Goal: Task Accomplishment & Management: Manage account settings

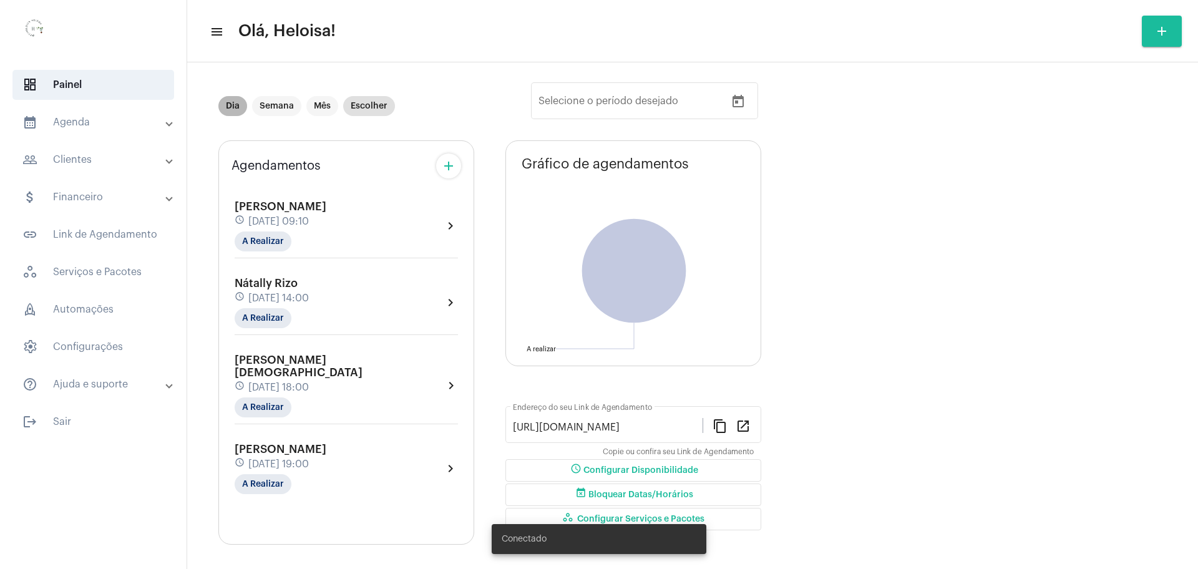
click at [237, 108] on mat-chip "Dia" at bounding box center [232, 106] width 29 height 20
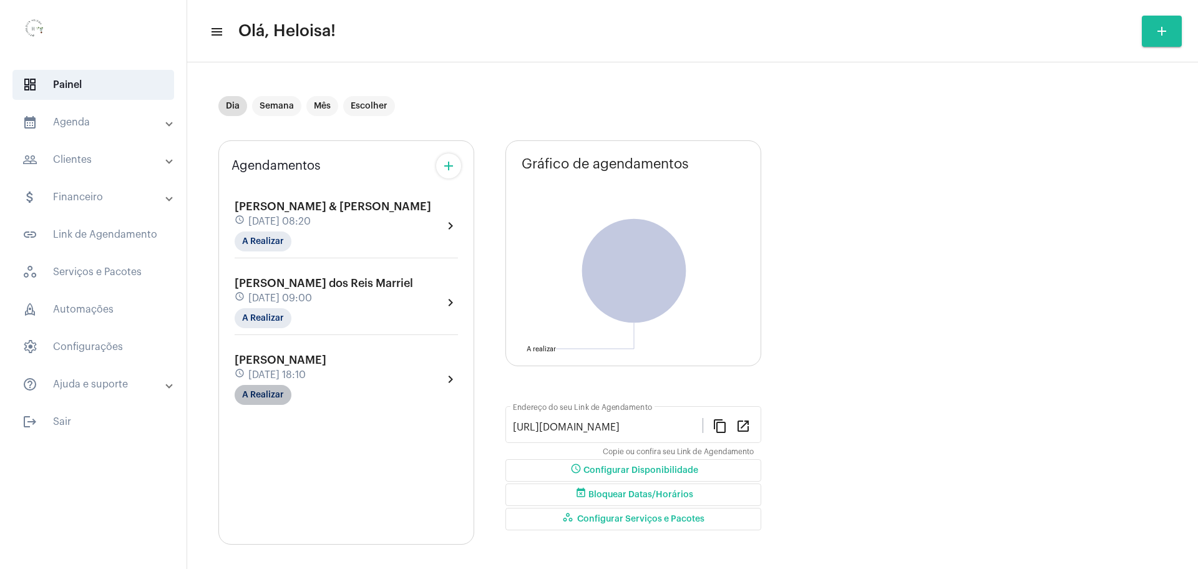
click at [270, 393] on mat-chip "A Realizar" at bounding box center [263, 395] width 57 height 20
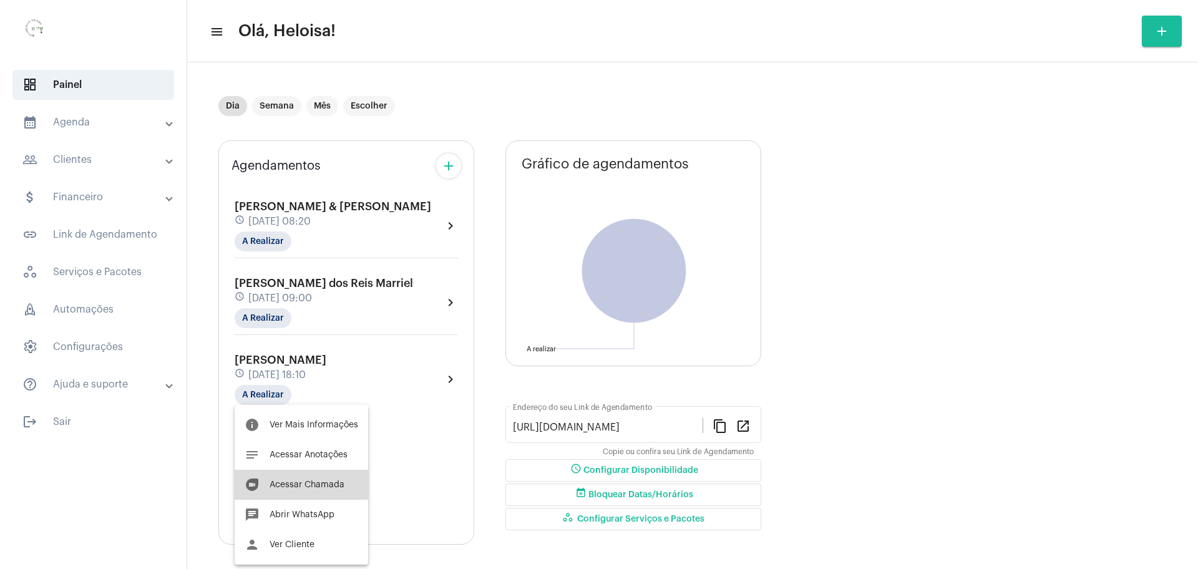
click at [293, 481] on span "Acessar Chamada" at bounding box center [306, 484] width 75 height 9
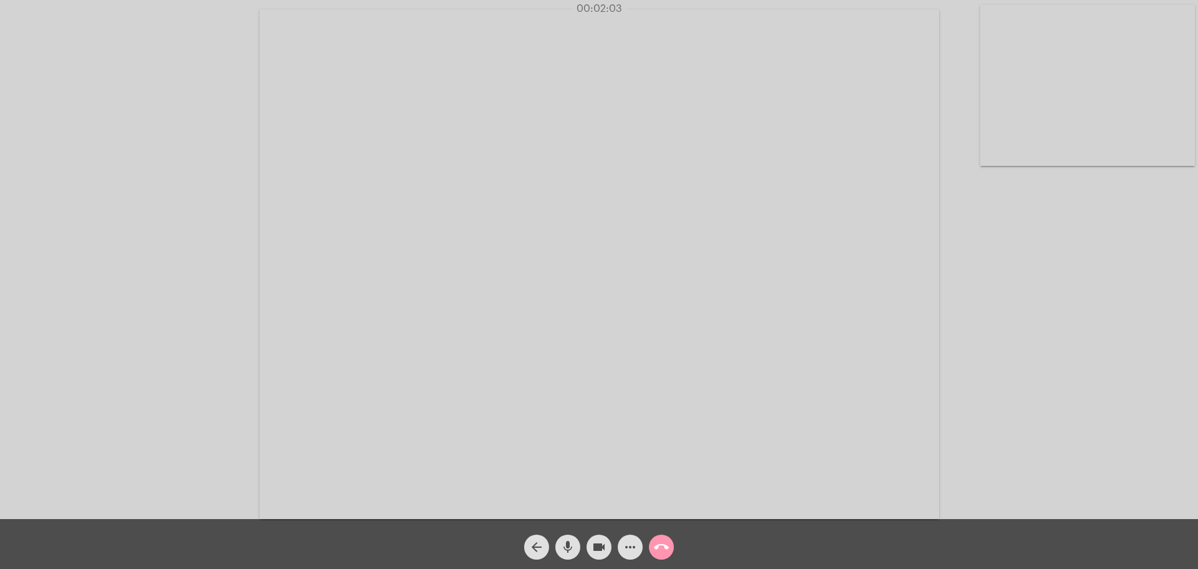
click at [561, 545] on mat-icon "mic" at bounding box center [567, 547] width 15 height 15
click at [561, 545] on mat-icon "mic_off" at bounding box center [567, 547] width 15 height 15
click at [634, 549] on mat-icon "more_horiz" at bounding box center [629, 547] width 15 height 15
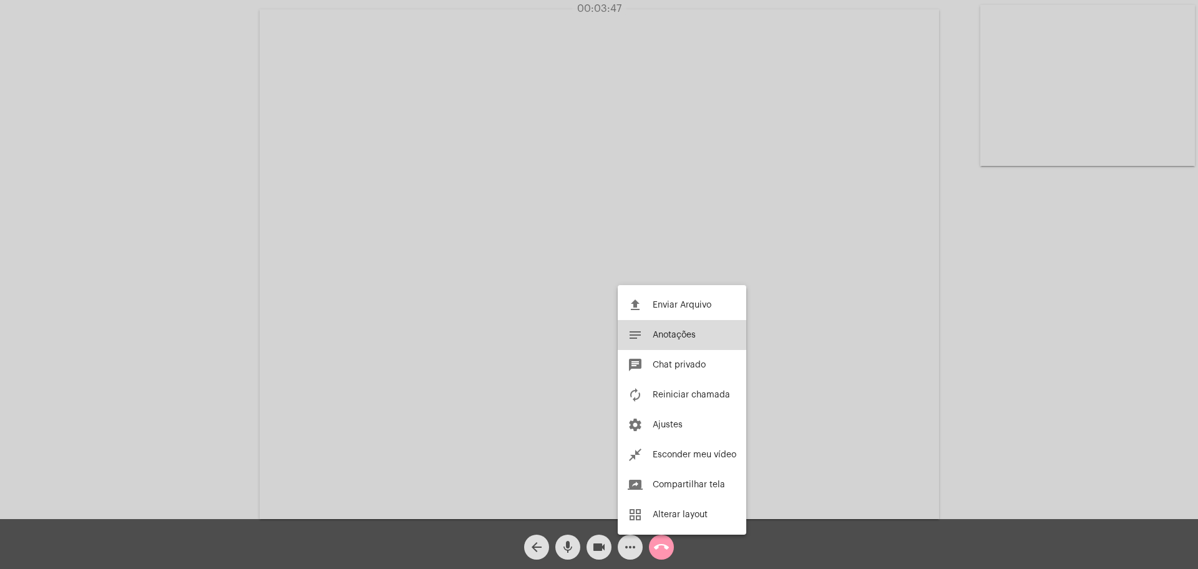
click at [674, 333] on span "Anotações" at bounding box center [673, 335] width 43 height 9
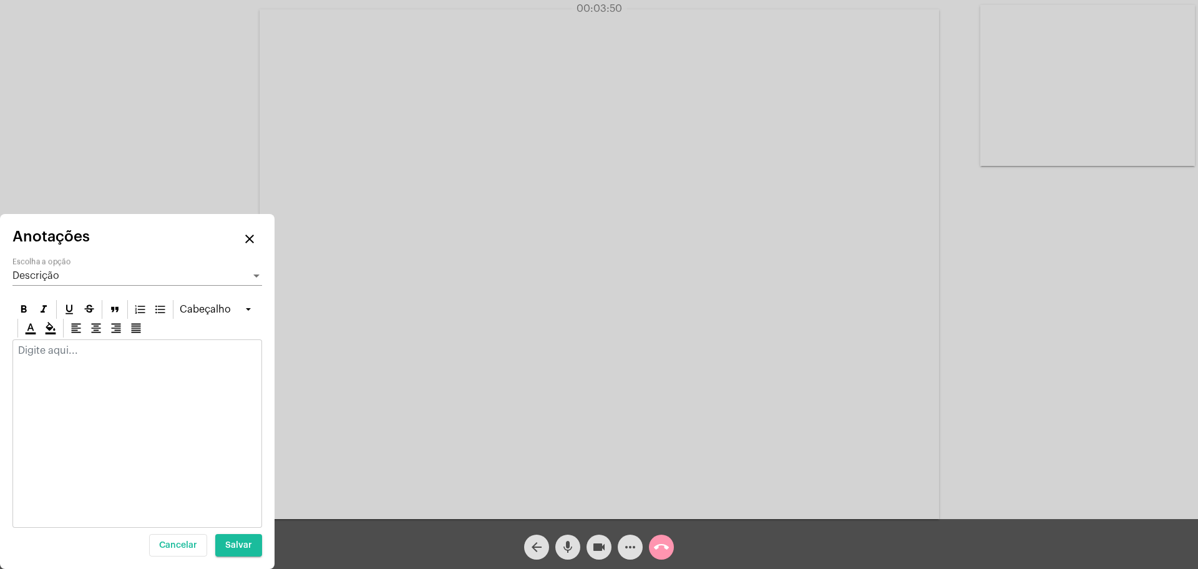
click at [138, 368] on div at bounding box center [136, 433] width 249 height 188
click at [560, 546] on mat-icon "mic" at bounding box center [567, 547] width 15 height 15
click at [163, 351] on p at bounding box center [137, 350] width 238 height 11
click at [130, 349] on p "Se sentindo cansado no trabalho" at bounding box center [137, 350] width 238 height 11
click at [206, 347] on p "Se sentindo cansado do trabalho" at bounding box center [137, 350] width 238 height 11
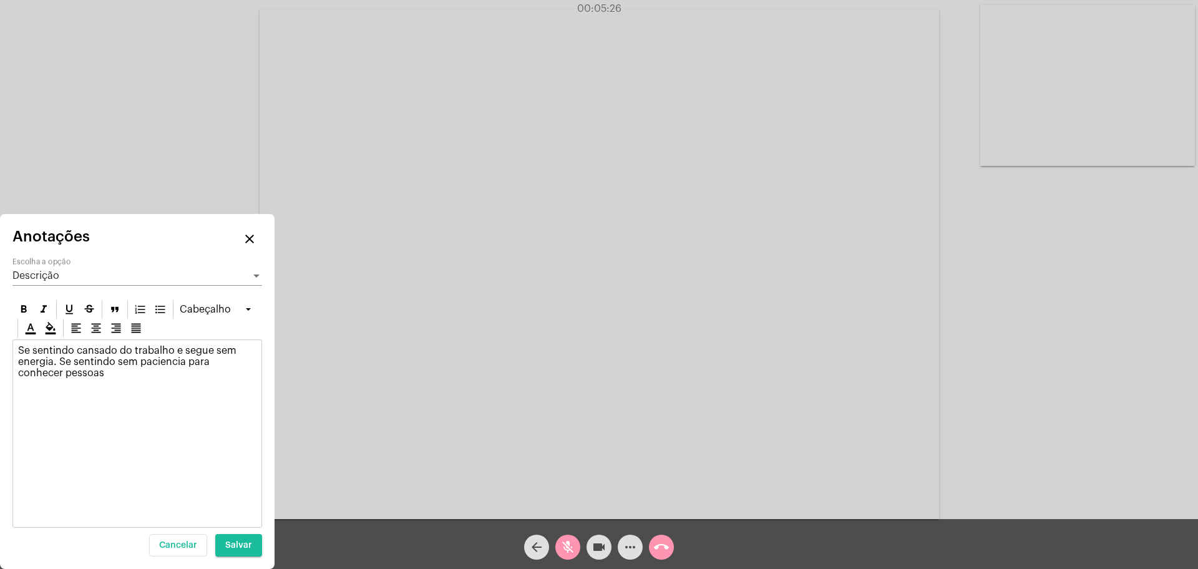
click at [670, 392] on video at bounding box center [598, 264] width 679 height 510
click at [405, 218] on video at bounding box center [302, 263] width 580 height 435
click at [573, 544] on mat-icon "mic_off" at bounding box center [567, 547] width 15 height 15
click at [571, 543] on mat-icon "mic" at bounding box center [567, 547] width 15 height 15
click at [103, 363] on p "Se sentindo cansado do trabalho e segue sem energia. Se sentindo sem paciencia …" at bounding box center [137, 362] width 238 height 34
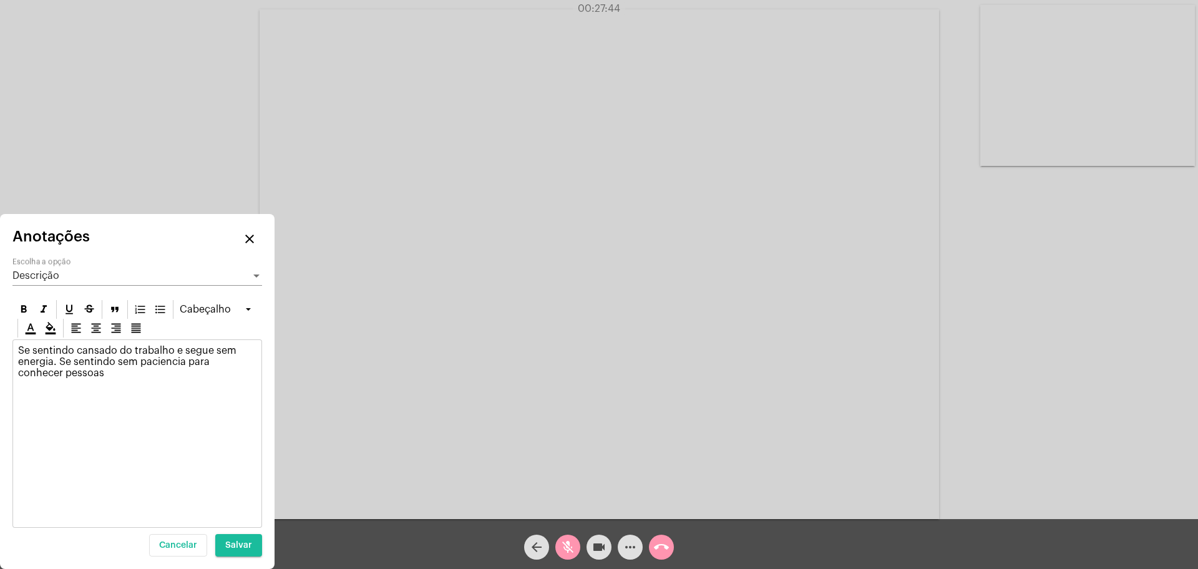
click at [75, 381] on div "Se sentindo cansado do trabalho e segue sem energia. Se sentindo sem paciencia …" at bounding box center [137, 365] width 248 height 50
click at [566, 535] on span "mic_off" at bounding box center [567, 547] width 15 height 25
click at [572, 550] on mat-icon "mic" at bounding box center [567, 547] width 15 height 15
click at [253, 369] on p "Se sentindo cansado do trabalho e segue sem energia. Se sentindo sem paciencia …" at bounding box center [137, 367] width 238 height 45
click at [51, 369] on p "Se sentindo cansado do trabalho e segue sem energia. Se sentindo sem paciencia …" at bounding box center [137, 367] width 238 height 45
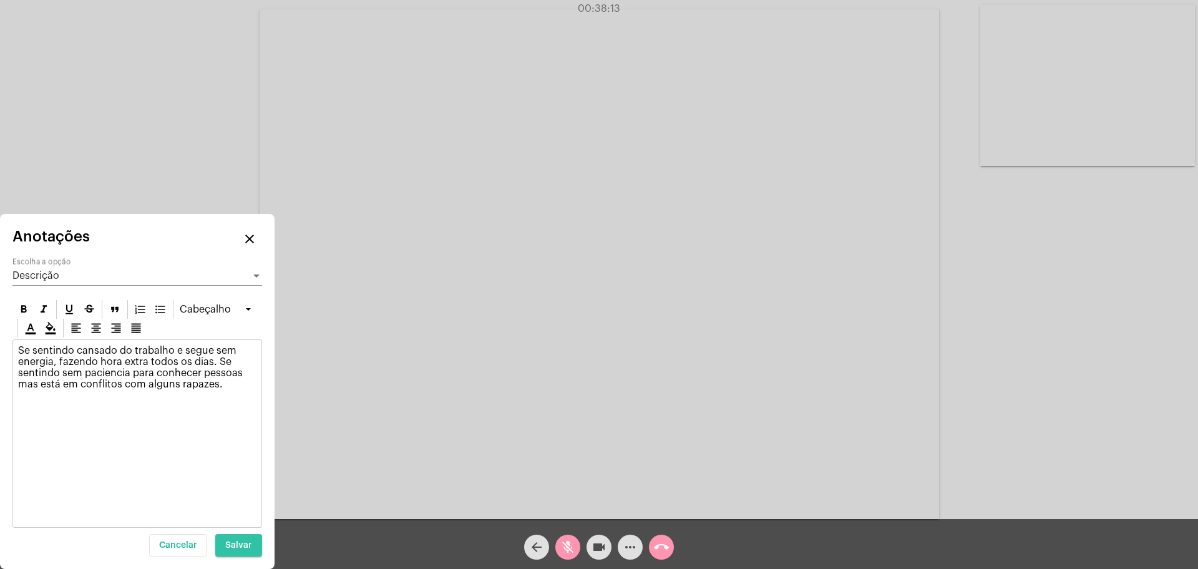
click at [240, 552] on button "Salvar" at bounding box center [238, 545] width 47 height 22
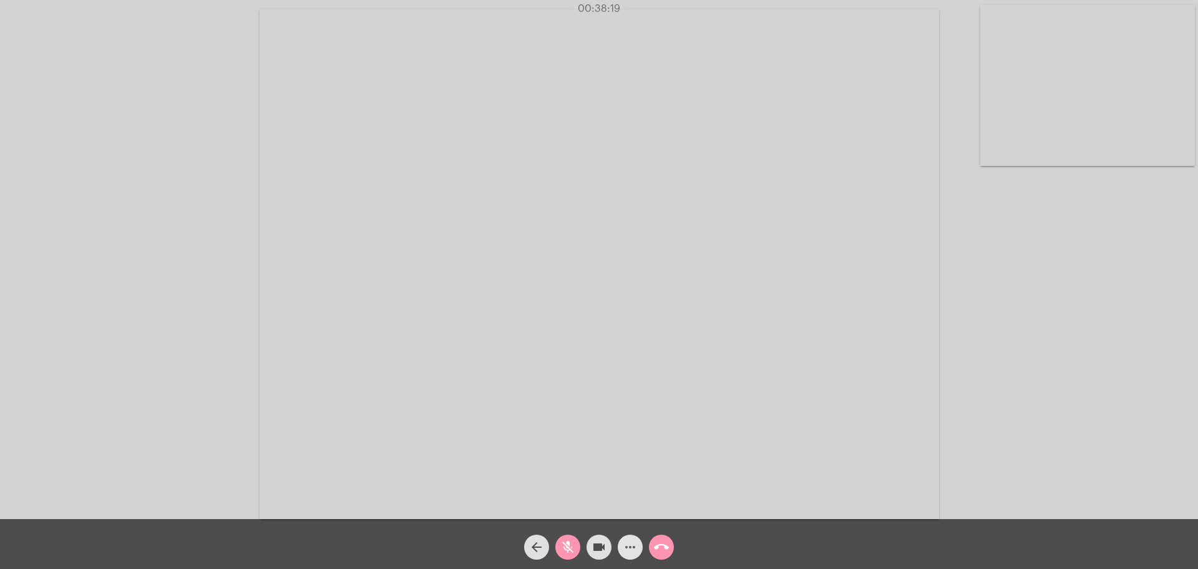
click at [632, 551] on mat-icon "more_horiz" at bounding box center [629, 547] width 15 height 15
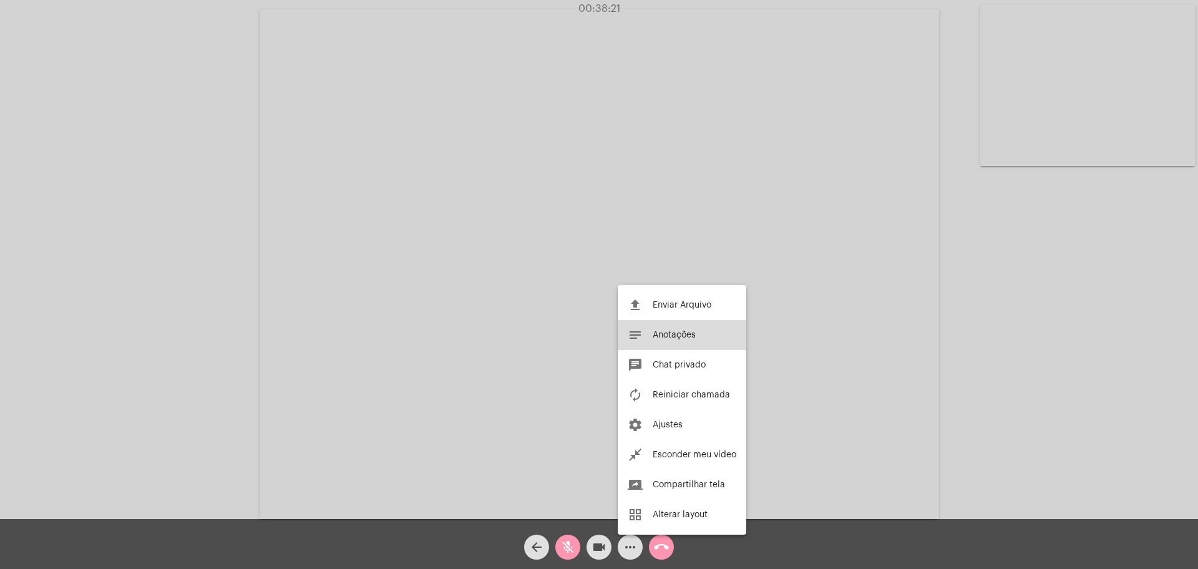
click at [672, 326] on button "notes Anotações" at bounding box center [681, 335] width 128 height 30
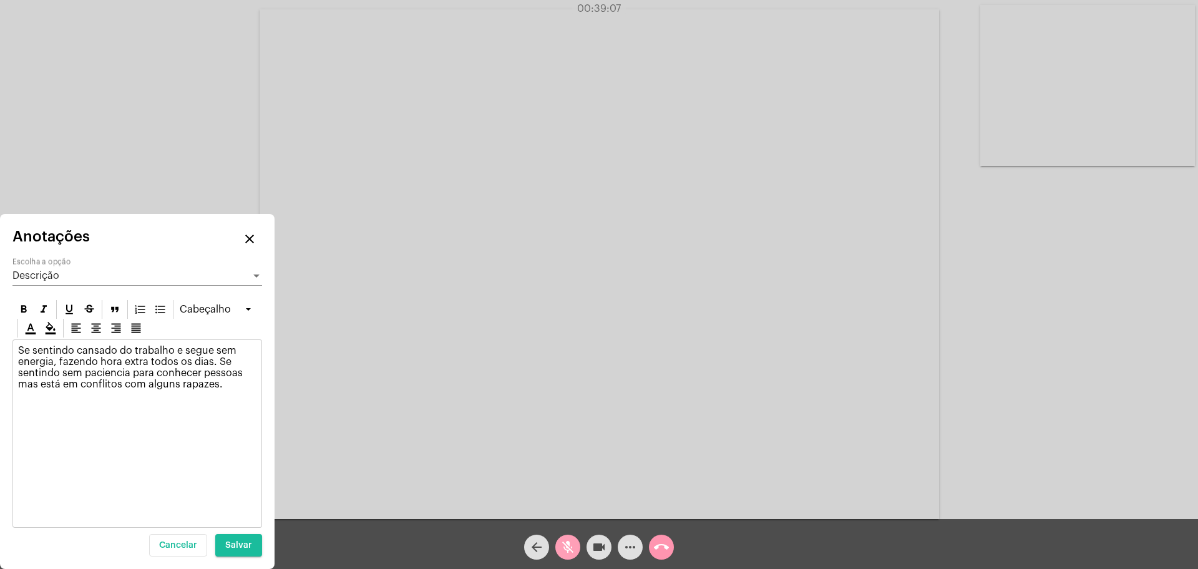
click at [565, 549] on mat-icon "mic_off" at bounding box center [567, 547] width 15 height 15
click at [595, 493] on video at bounding box center [598, 264] width 679 height 510
drag, startPoint x: 595, startPoint y: 493, endPoint x: 644, endPoint y: 493, distance: 48.7
click at [644, 493] on div "Acessando Câmera e Microfone..." at bounding box center [598, 261] width 1195 height 519
click at [243, 543] on span "Salvar" at bounding box center [238, 545] width 27 height 9
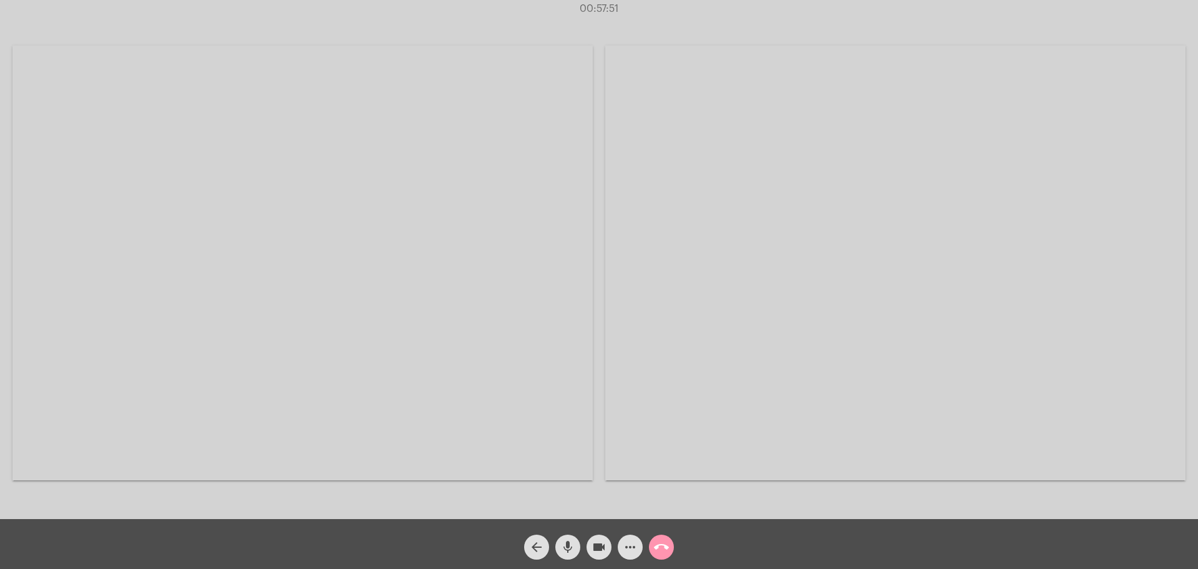
click at [587, 364] on video at bounding box center [302, 263] width 580 height 435
click at [659, 550] on mat-icon "call_end" at bounding box center [661, 547] width 15 height 15
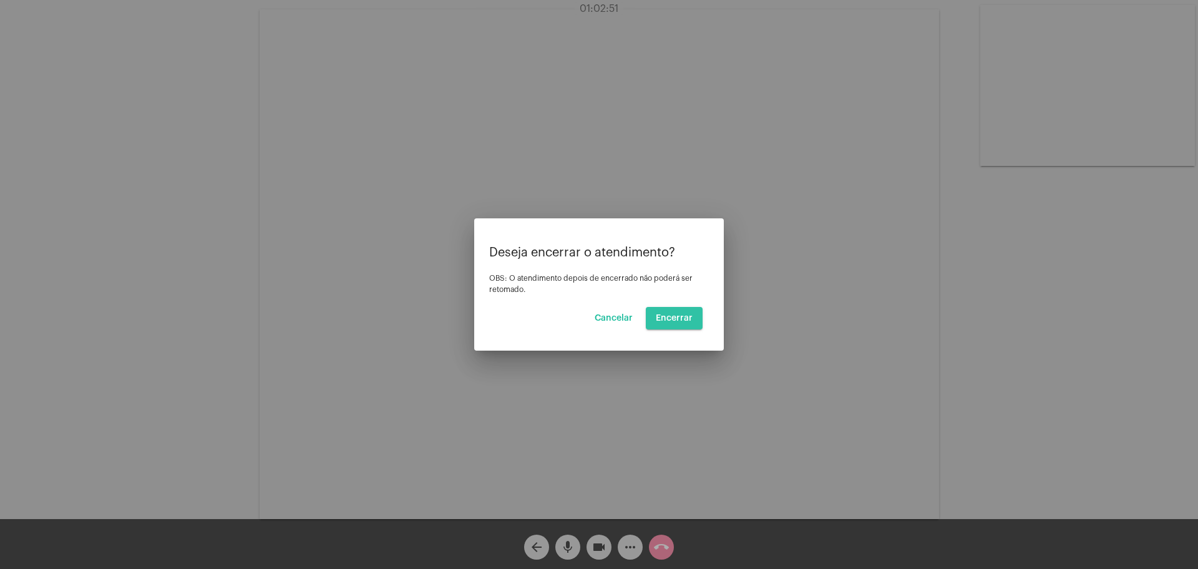
click at [677, 319] on span "Encerrar" at bounding box center [674, 318] width 37 height 9
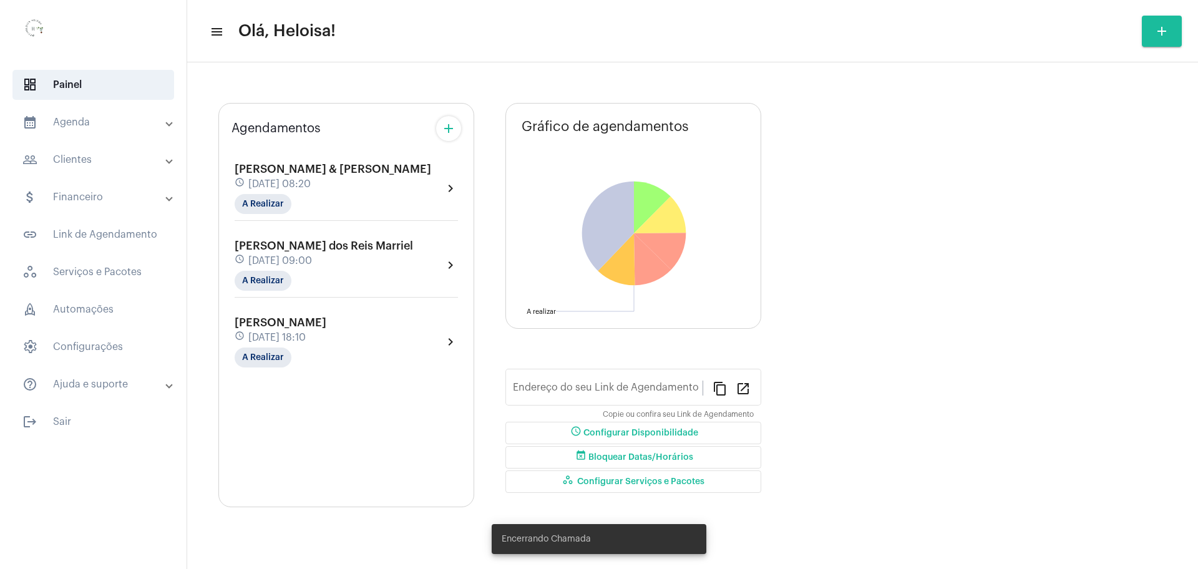
type input "[URL][DOMAIN_NAME]"
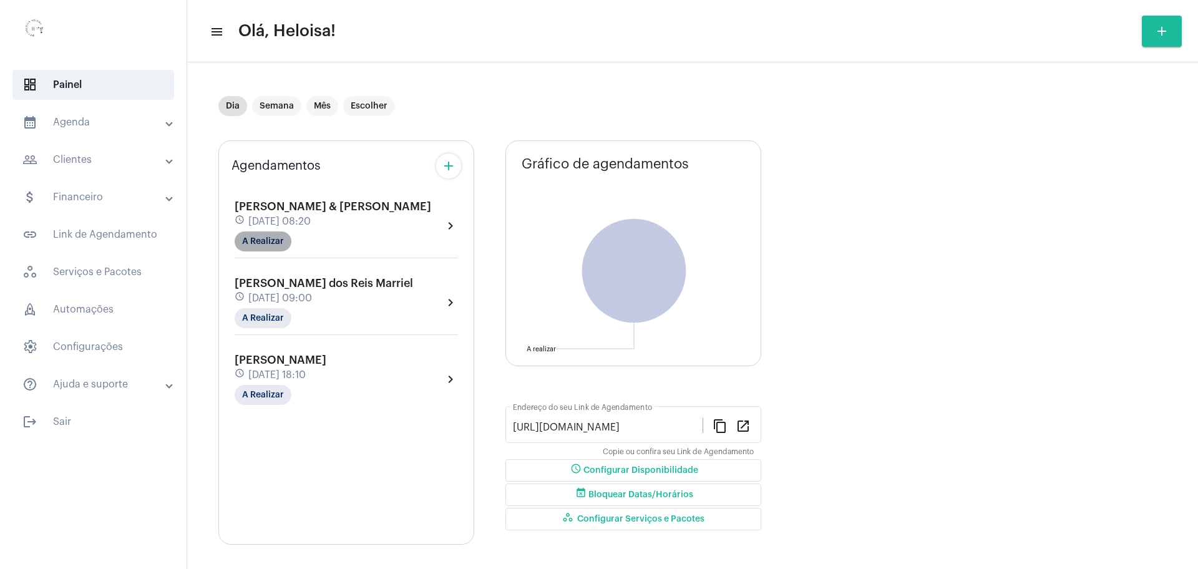
click at [251, 241] on mat-chip "A Realizar" at bounding box center [263, 241] width 57 height 20
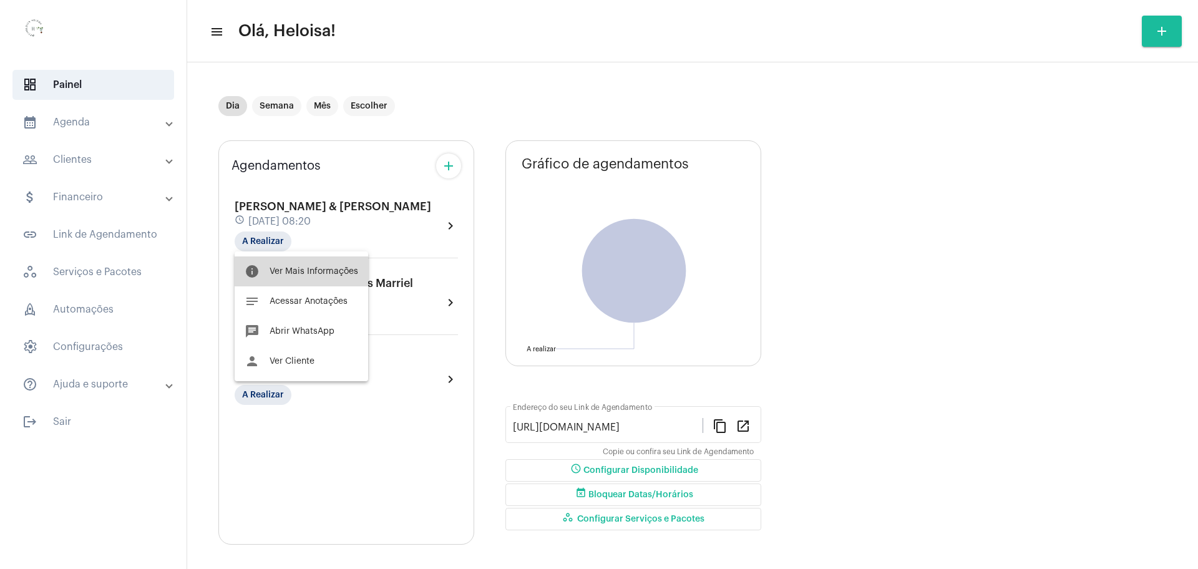
click at [304, 268] on span "Ver Mais Informações" at bounding box center [313, 271] width 89 height 9
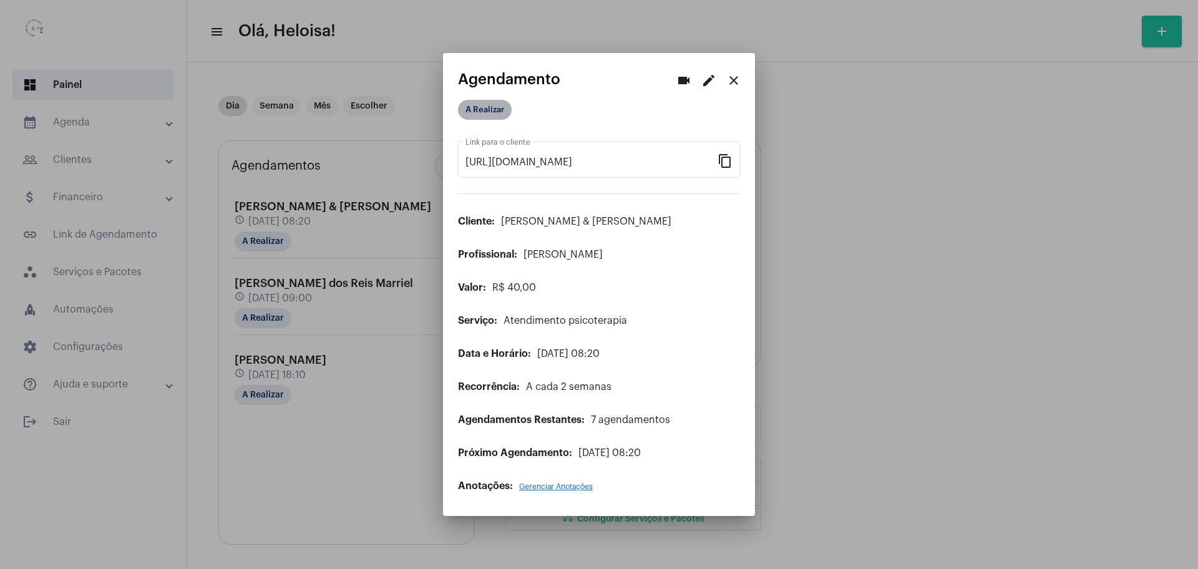
click at [492, 119] on mat-chip "A Realizar" at bounding box center [485, 110] width 54 height 20
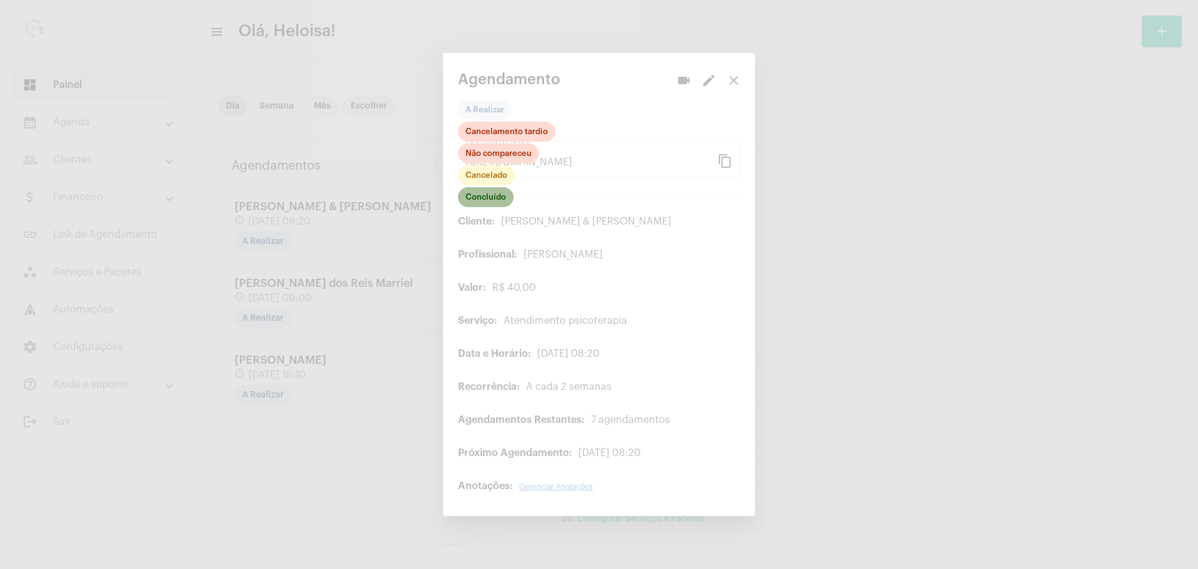
click at [485, 198] on mat-chip "Concluído" at bounding box center [486, 197] width 56 height 20
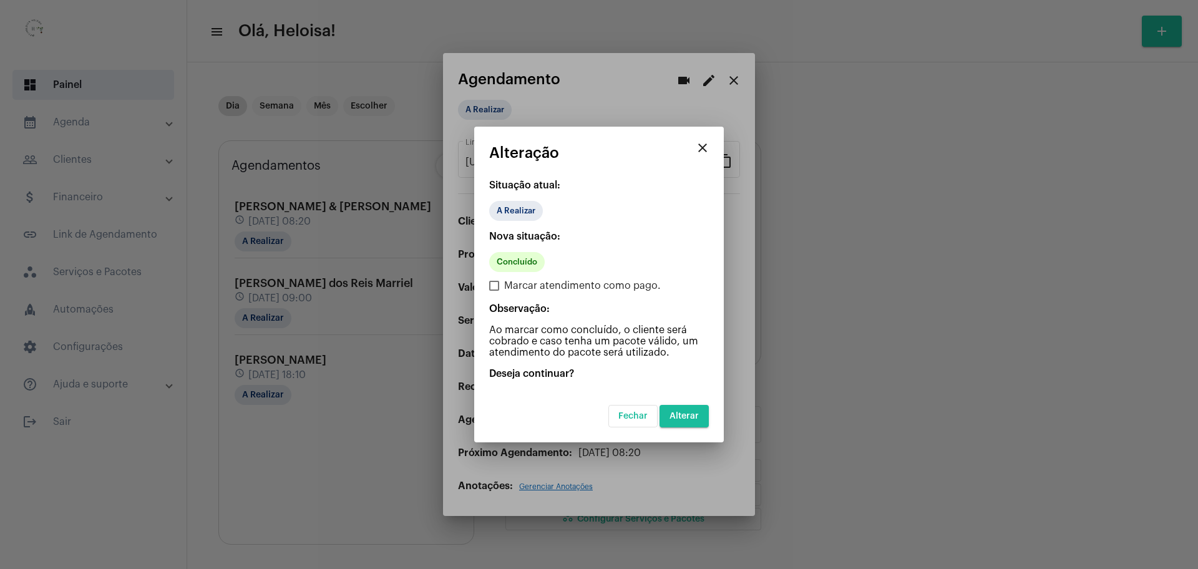
click at [685, 348] on p "Ao marcar como concluído, o cliente será cobrado e caso tenha um pacote válido,…" at bounding box center [599, 341] width 220 height 34
click at [675, 416] on span "Alterar" at bounding box center [683, 416] width 29 height 9
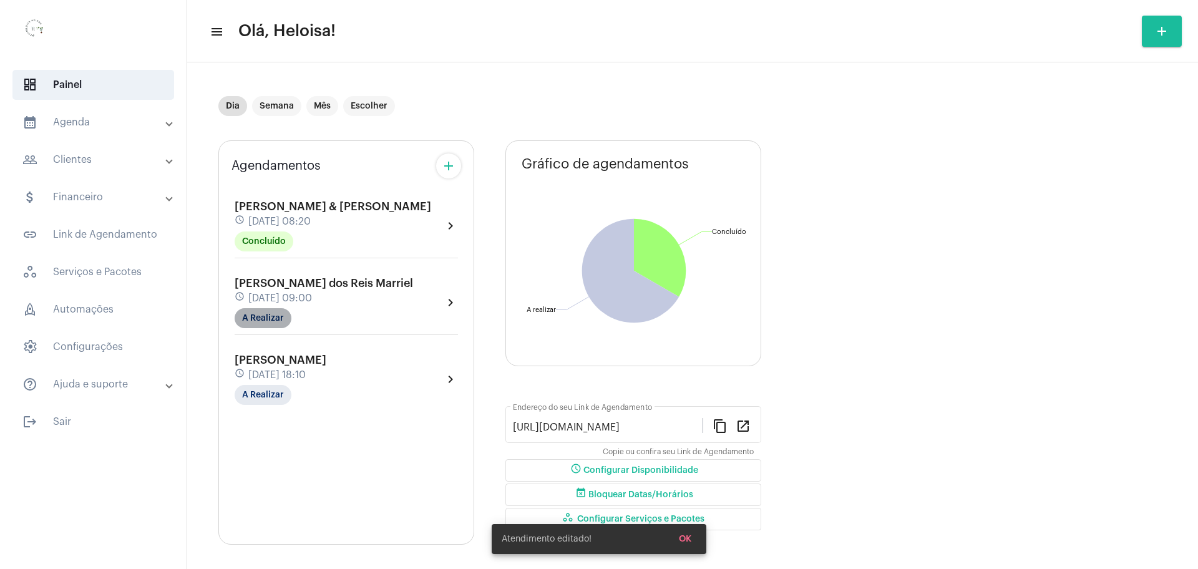
click at [261, 314] on mat-chip "A Realizar" at bounding box center [263, 318] width 57 height 20
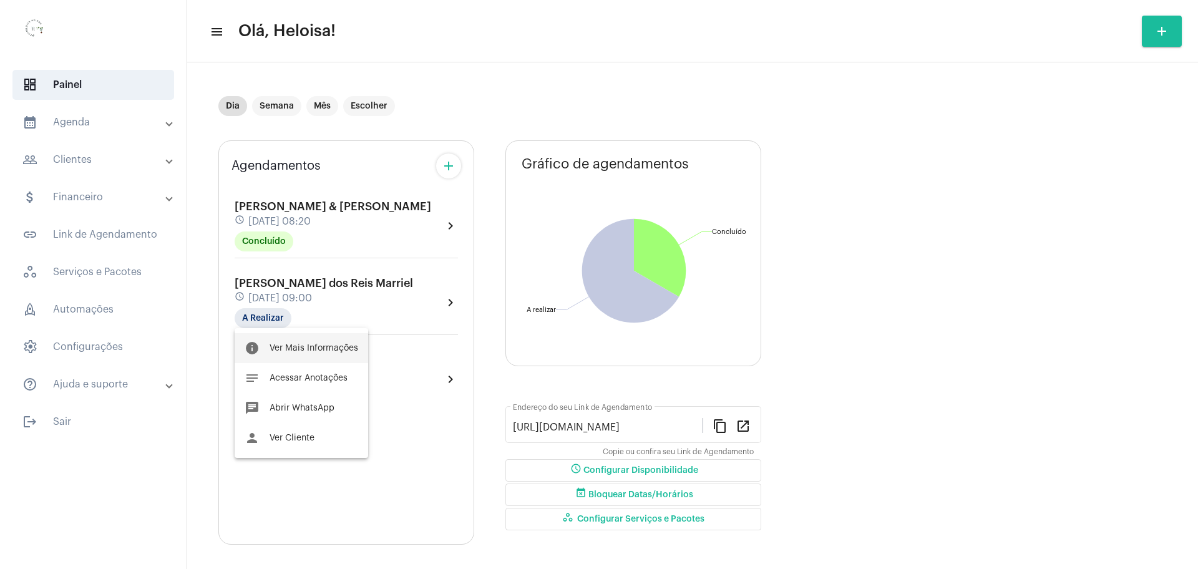
click at [317, 345] on span "Ver Mais Informações" at bounding box center [313, 348] width 89 height 9
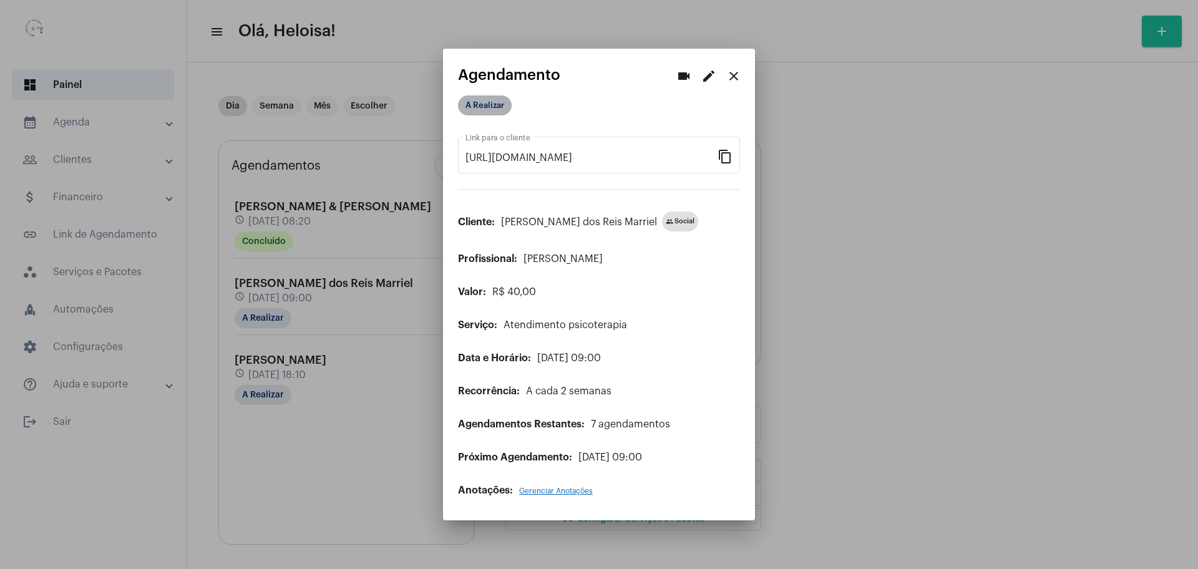
click at [478, 104] on mat-chip "A Realizar" at bounding box center [485, 105] width 54 height 20
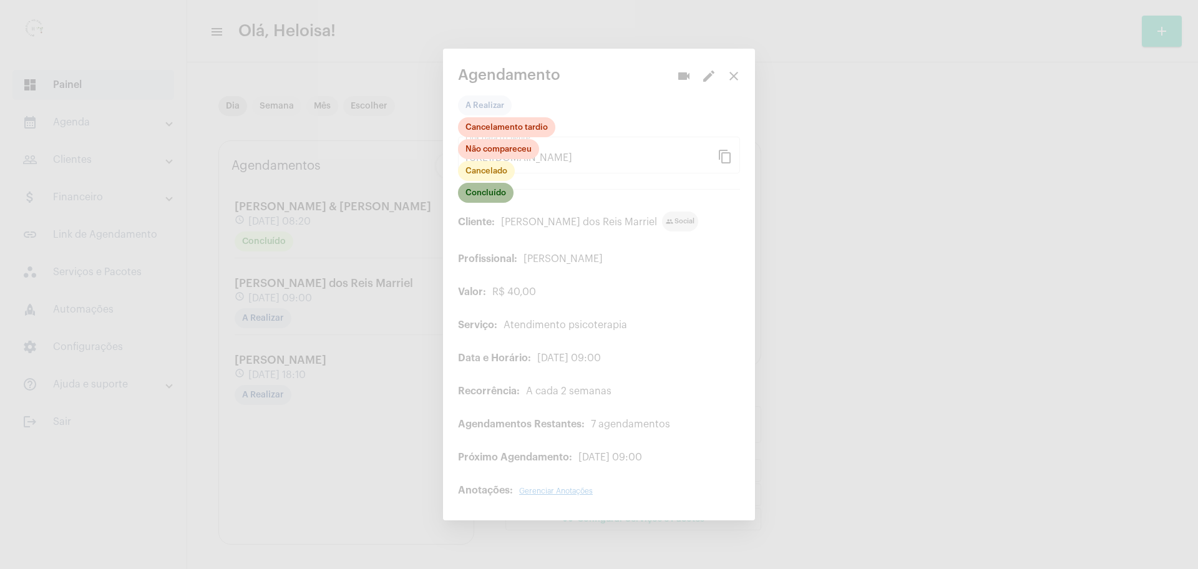
click at [490, 195] on mat-chip "Concluído" at bounding box center [486, 193] width 56 height 20
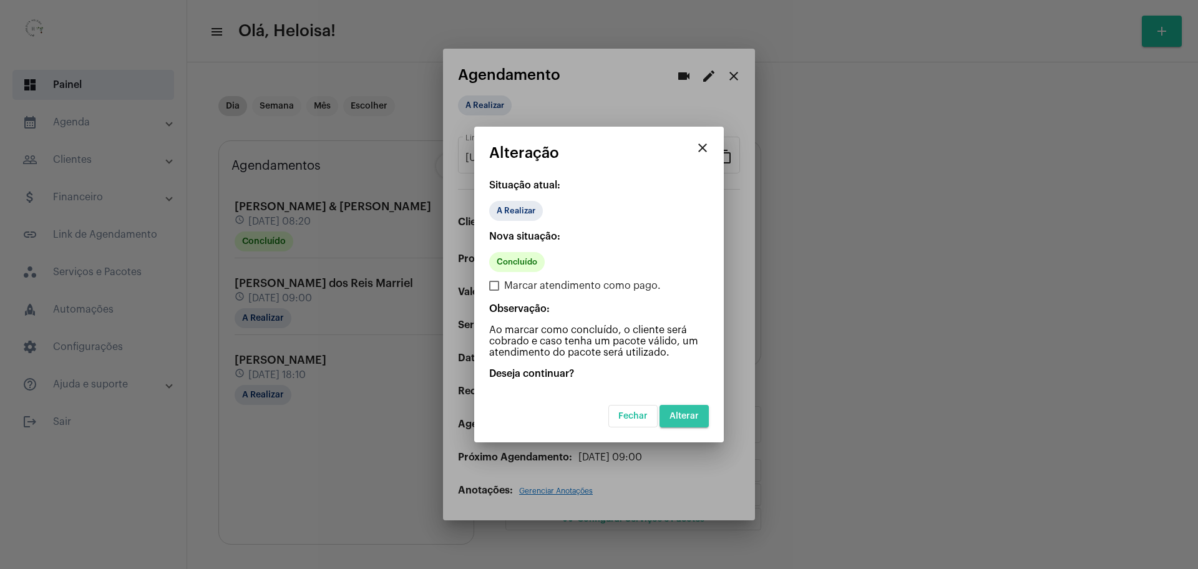
click at [684, 419] on span "Alterar" at bounding box center [683, 416] width 29 height 9
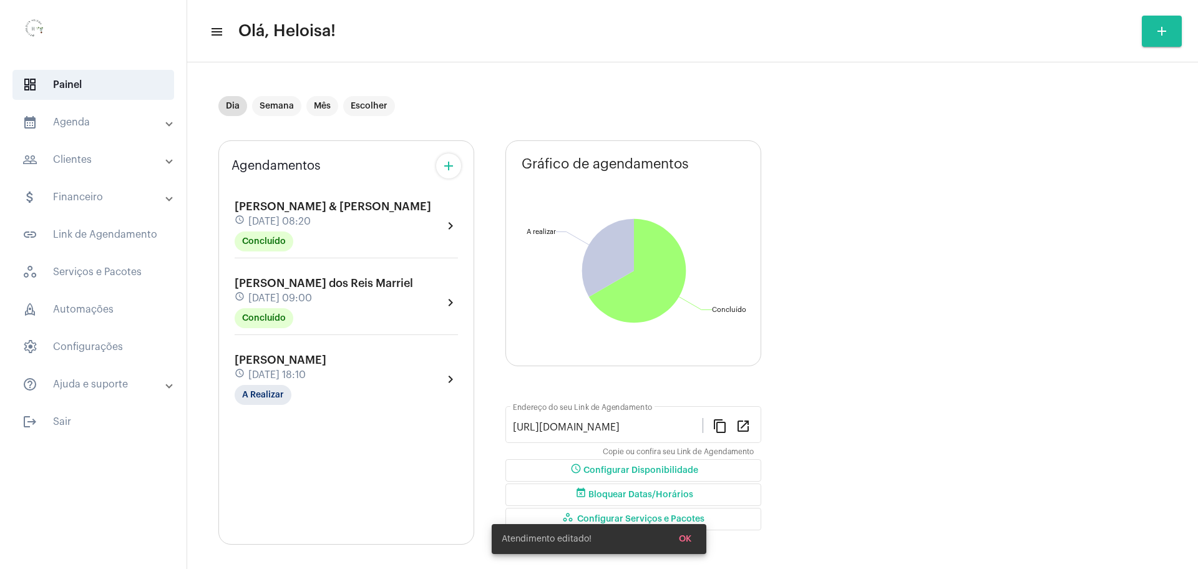
click at [233, 124] on div "Dia Semana Mês Escolher" at bounding box center [488, 106] width 540 height 62
